Goal: Task Accomplishment & Management: Manage account settings

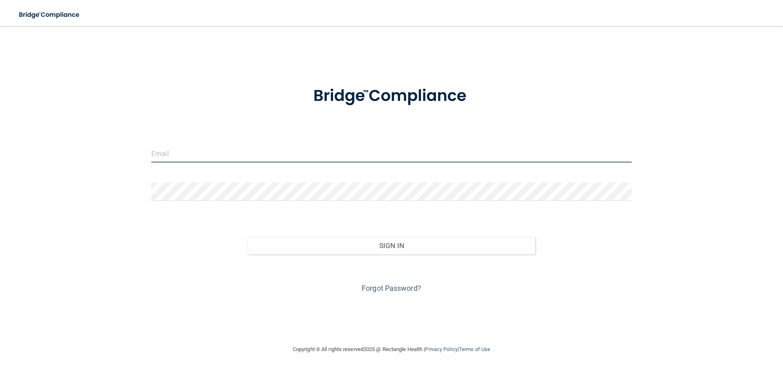
click at [178, 160] on input "email" at bounding box center [391, 153] width 480 height 18
type input "[EMAIL_ADDRESS][DOMAIN_NAME]"
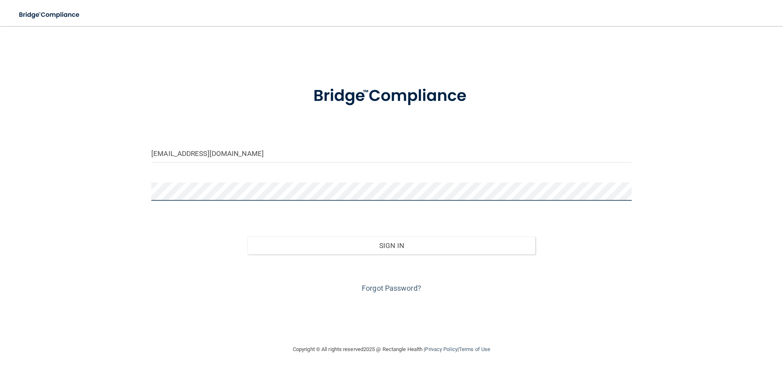
click at [247, 237] on button "Sign In" at bounding box center [391, 246] width 288 height 18
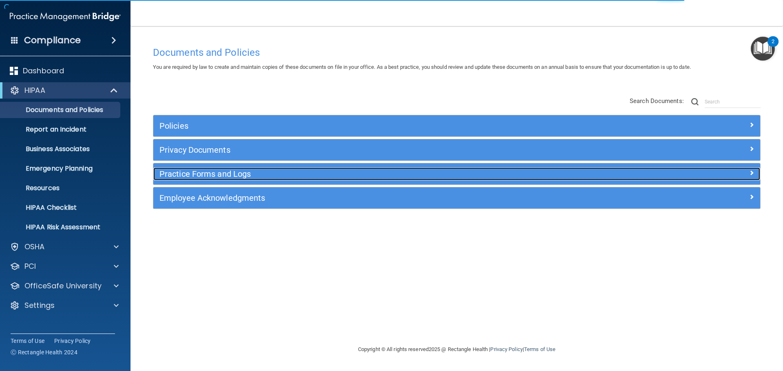
click at [236, 177] on h5 "Practice Forms and Logs" at bounding box center [380, 174] width 443 height 9
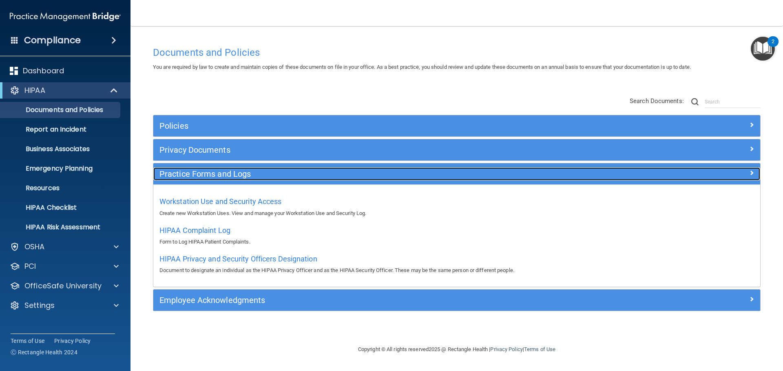
click at [236, 177] on h5 "Practice Forms and Logs" at bounding box center [380, 174] width 443 height 9
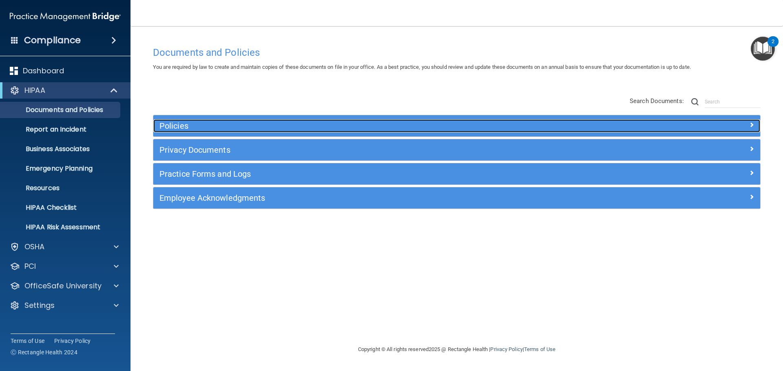
click at [197, 131] on div "Policies" at bounding box center [380, 125] width 455 height 13
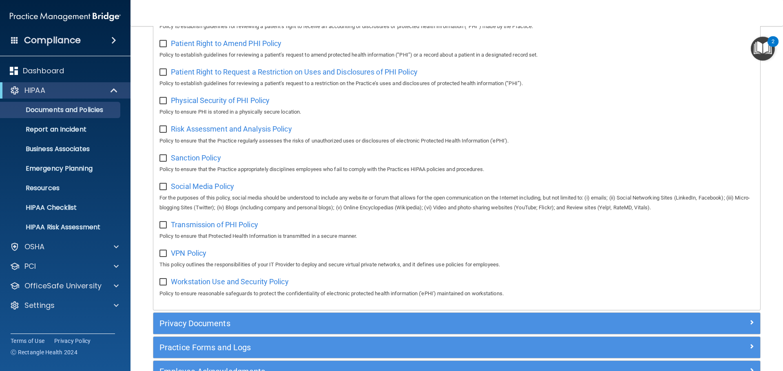
scroll to position [489, 0]
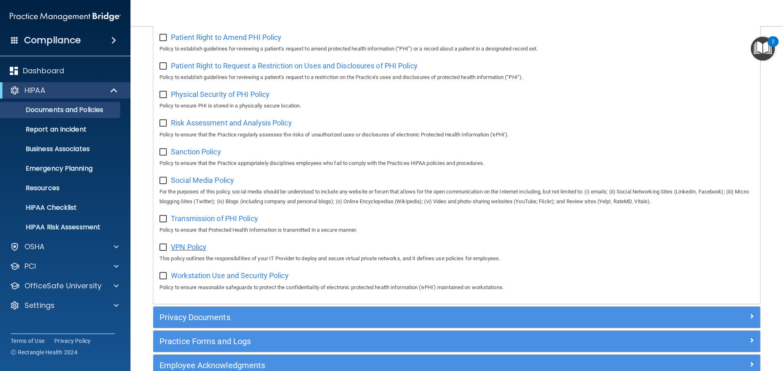
click at [199, 252] on span "VPN Policy" at bounding box center [188, 247] width 35 height 9
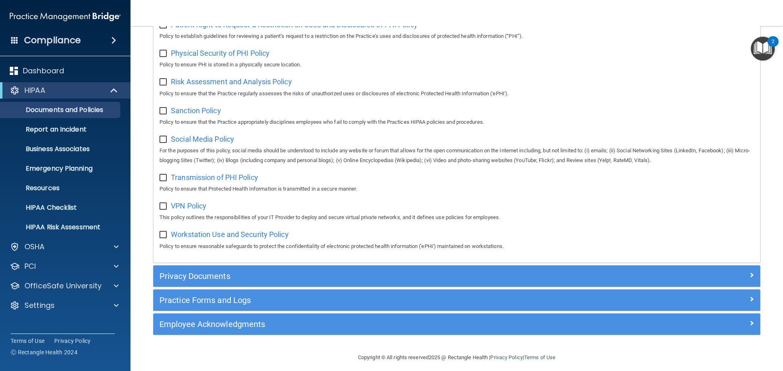
scroll to position [545, 0]
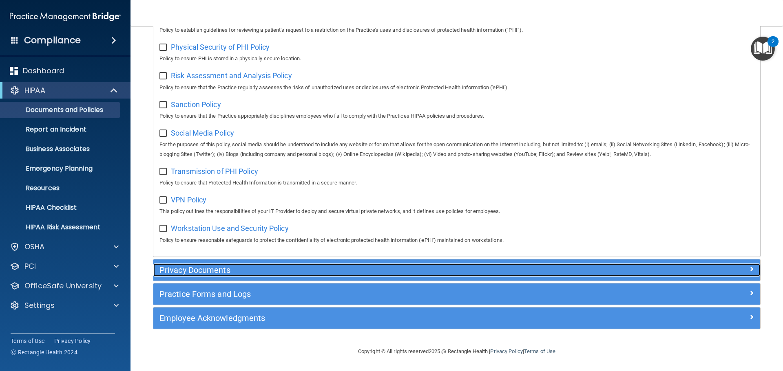
click at [211, 270] on h5 "Privacy Documents" at bounding box center [380, 270] width 443 height 9
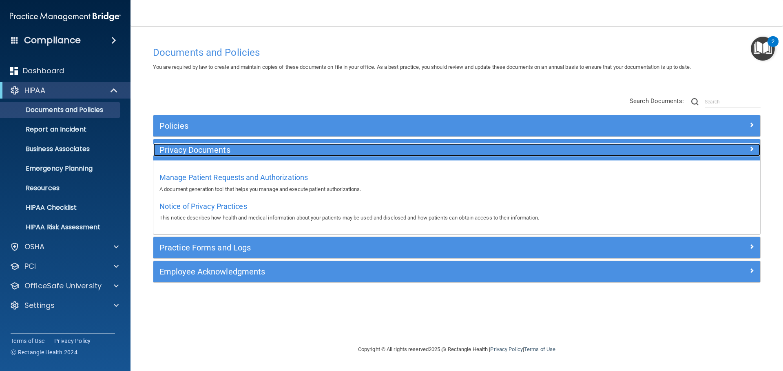
scroll to position [0, 0]
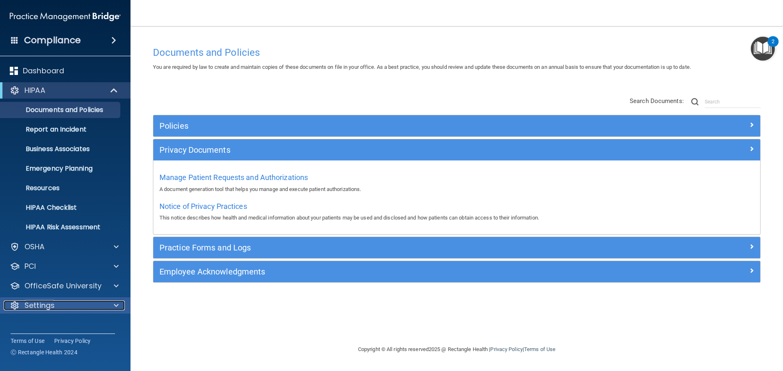
click at [52, 305] on p "Settings" at bounding box center [39, 306] width 30 height 10
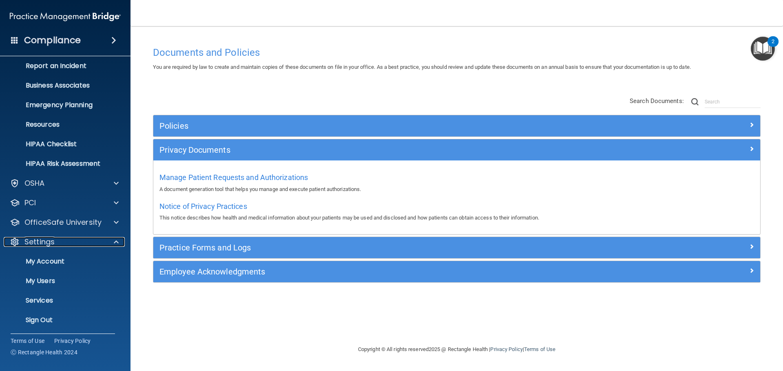
scroll to position [65, 0]
click at [66, 280] on p "My Users" at bounding box center [60, 280] width 111 height 8
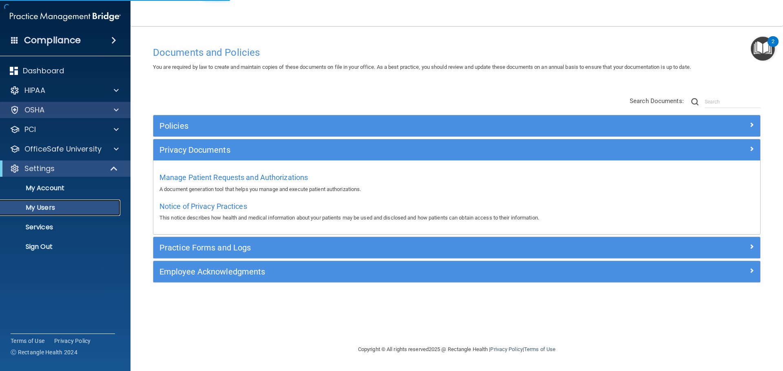
select select "20"
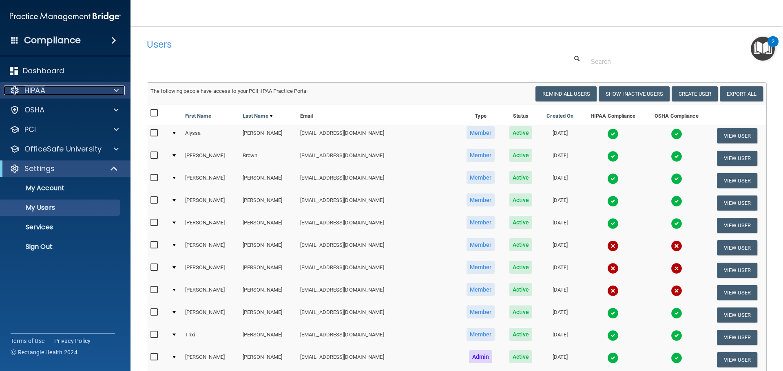
click at [83, 89] on div "HIPAA" at bounding box center [54, 91] width 101 height 10
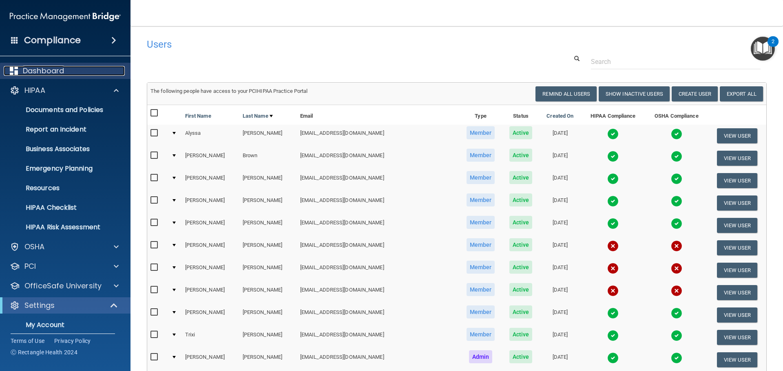
click at [75, 70] on div "Dashboard" at bounding box center [54, 71] width 101 height 10
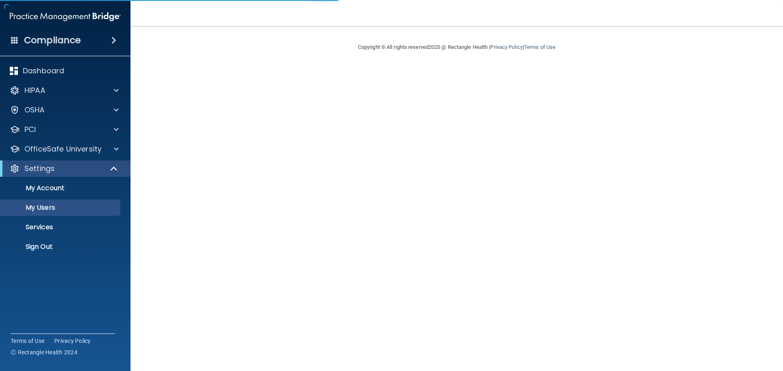
select select "20"
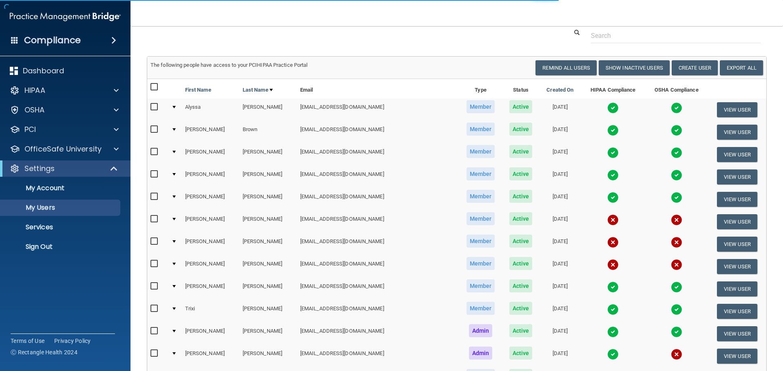
scroll to position [41, 0]
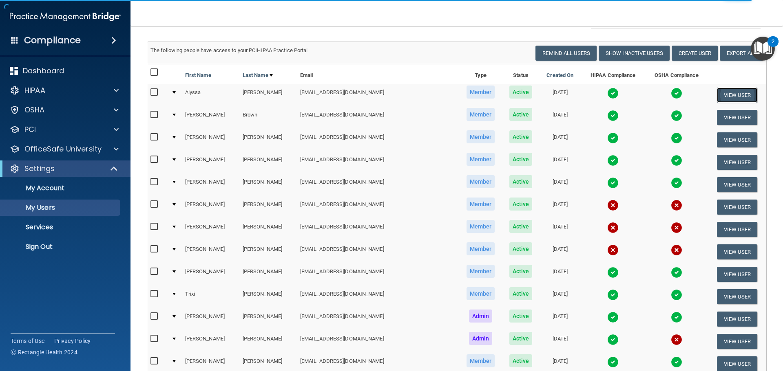
click at [730, 97] on button "View User" at bounding box center [737, 95] width 40 height 15
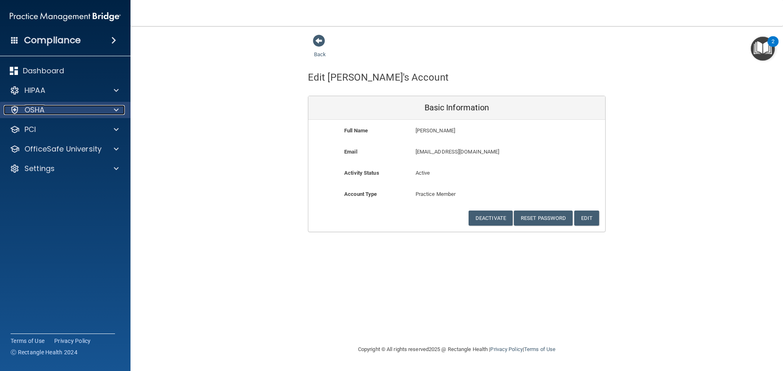
click at [42, 111] on p "OSHA" at bounding box center [34, 110] width 20 height 10
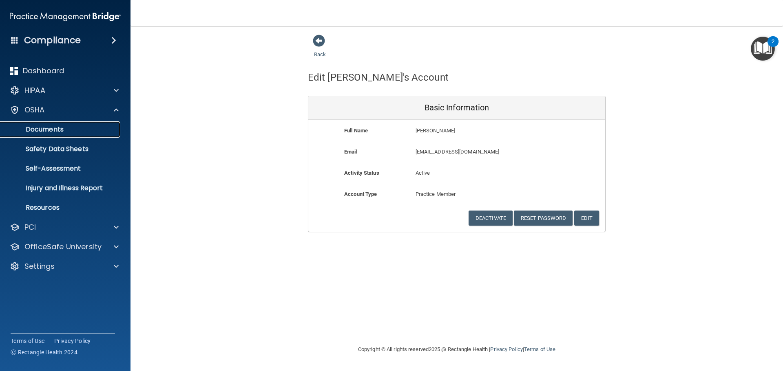
click at [53, 132] on p "Documents" at bounding box center [60, 130] width 111 height 8
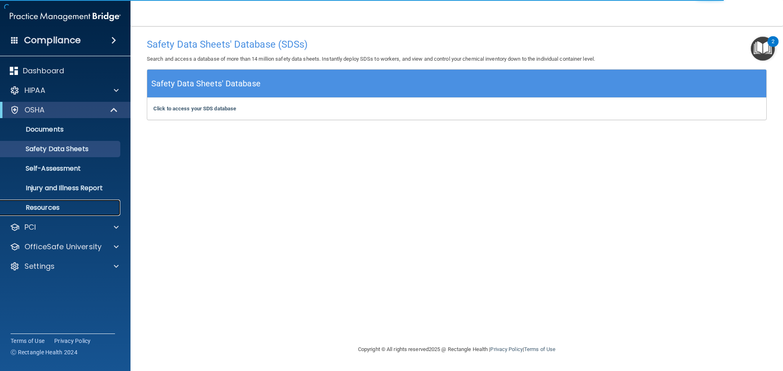
click at [60, 203] on link "Resources" at bounding box center [56, 208] width 128 height 16
